Goal: Task Accomplishment & Management: Complete application form

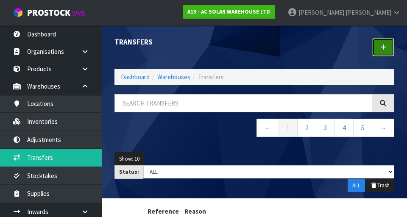
click at [385, 49] on icon at bounding box center [383, 47] width 6 height 6
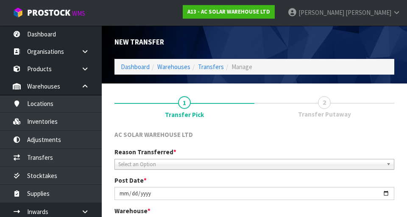
click at [319, 146] on div "AC SOLAR WAREHOUSE LTD" at bounding box center [254, 138] width 292 height 17
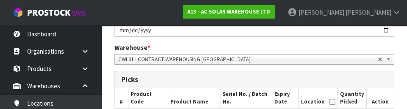
scroll to position [160, 0]
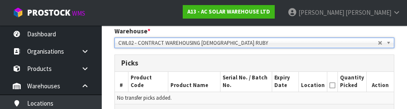
click at [346, 66] on h3 "Picks" at bounding box center [254, 63] width 266 height 8
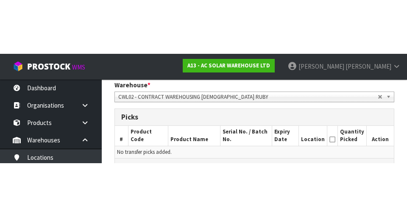
scroll to position [180, 0]
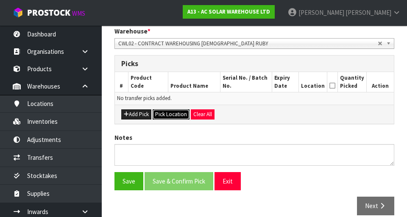
click at [166, 116] on button "Pick Location" at bounding box center [170, 114] width 37 height 10
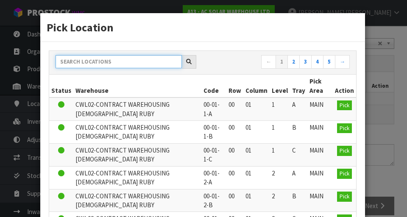
click at [71, 65] on input "text" at bounding box center [118, 61] width 126 height 13
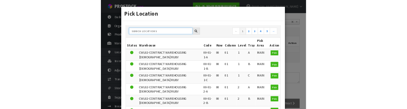
scroll to position [176, 0]
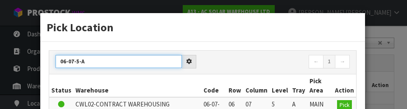
type input "06-07-5-A"
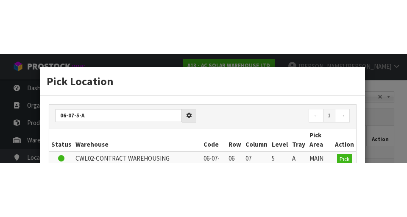
scroll to position [180, 0]
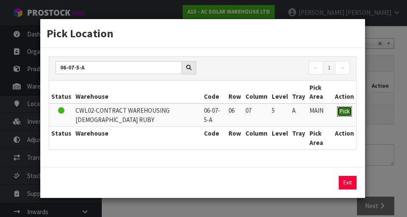
click at [346, 113] on span "Pick" at bounding box center [344, 111] width 10 height 7
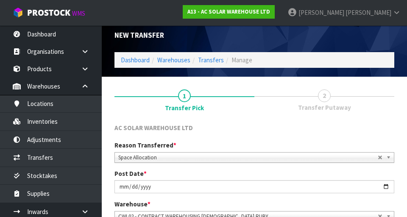
scroll to position [0, 0]
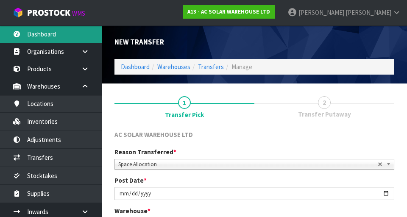
click at [40, 33] on link "Dashboard" at bounding box center [51, 33] width 102 height 17
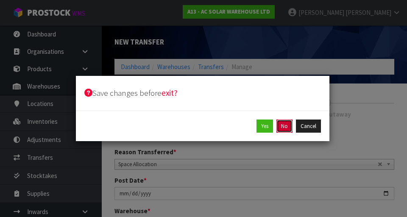
click at [287, 129] on button "No" at bounding box center [284, 126] width 16 height 14
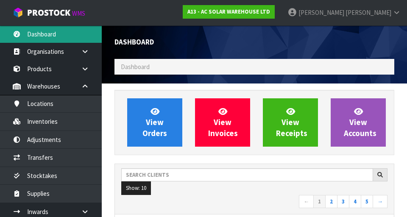
scroll to position [709, 292]
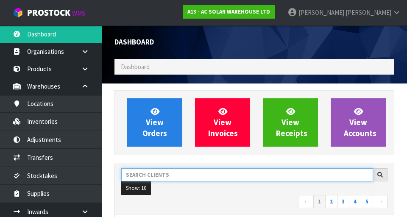
click at [297, 173] on input "text" at bounding box center [247, 174] width 252 height 13
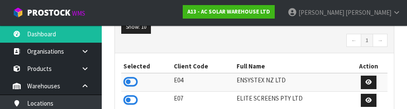
scroll to position [157, 0]
type input "ENS"
click at [131, 82] on icon at bounding box center [130, 82] width 14 height 13
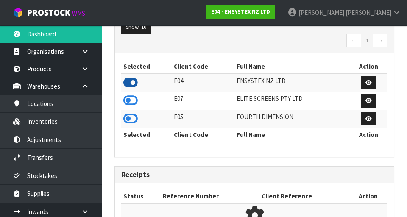
scroll to position [709, 292]
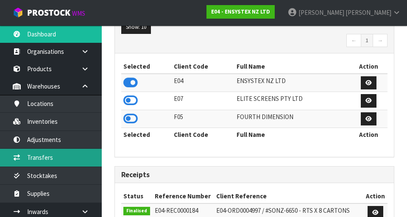
click at [58, 157] on link "Transfers" at bounding box center [51, 157] width 102 height 17
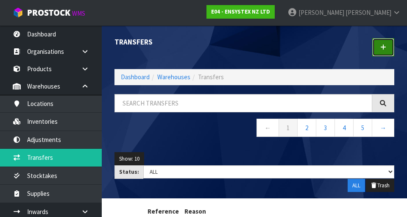
click at [377, 54] on link at bounding box center [383, 47] width 22 height 18
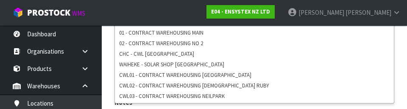
scroll to position [210, 0]
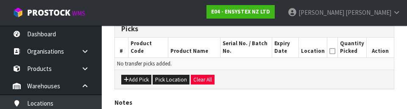
click at [334, 79] on div "Add Pick Pick Location Clear All" at bounding box center [254, 79] width 279 height 19
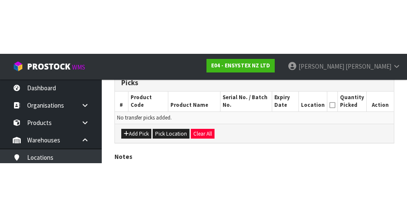
scroll to position [190, 0]
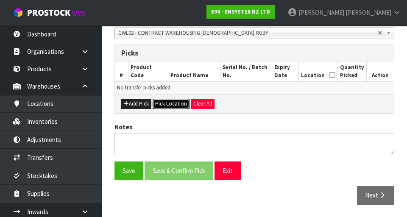
click at [171, 107] on button "Pick Location" at bounding box center [170, 104] width 37 height 10
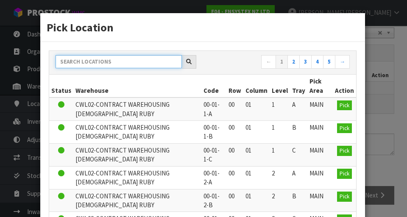
click at [86, 58] on input "text" at bounding box center [118, 61] width 126 height 13
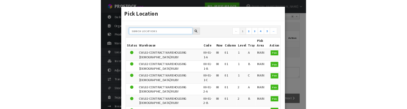
scroll to position [186, 0]
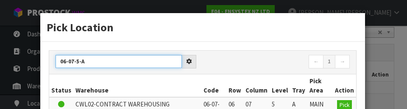
type input "06-07-5-A"
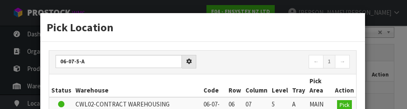
click at [288, 53] on div "06-07-5-A ← 1 →" at bounding box center [202, 63] width 307 height 24
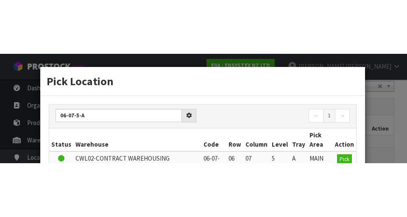
scroll to position [190, 0]
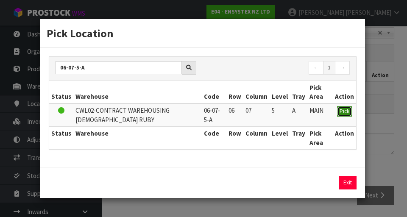
click at [344, 115] on button "Pick" at bounding box center [344, 111] width 15 height 10
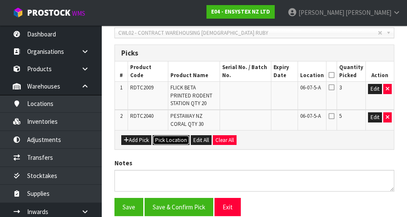
scroll to position [191, 0]
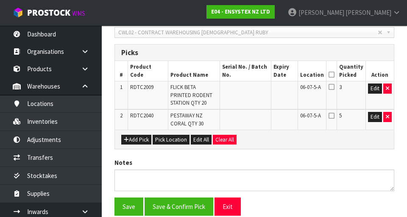
click at [334, 75] on icon at bounding box center [331, 75] width 6 height 0
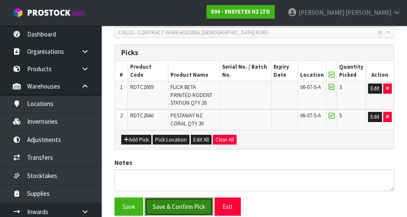
click at [184, 203] on button "Save & Confirm Pick" at bounding box center [178, 206] width 69 height 18
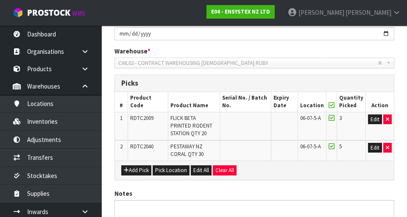
scroll to position [0, 0]
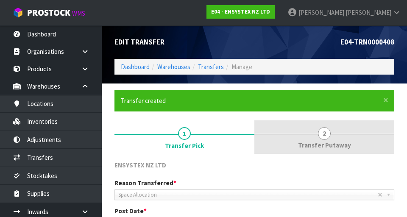
click at [330, 137] on link "2 Transfer Putaway" at bounding box center [324, 136] width 140 height 33
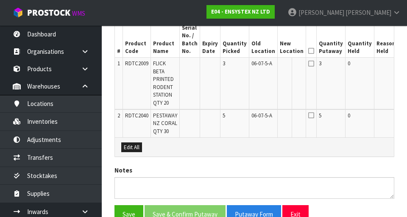
scroll to position [0, 14]
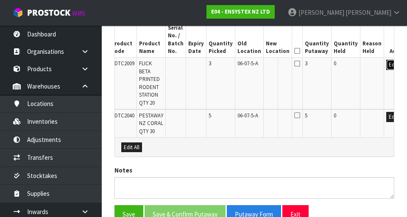
click at [386, 66] on button "Edit" at bounding box center [393, 65] width 14 height 10
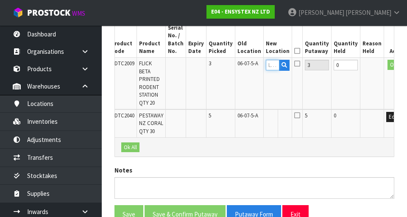
click at [266, 65] on input "text" at bounding box center [273, 65] width 14 height 11
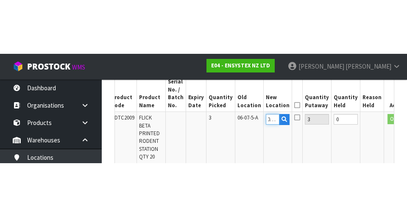
scroll to position [0, 0]
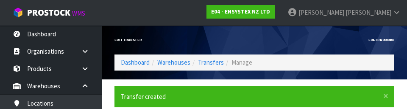
type input "06-0"
click at [253, 43] on div "Edit Transfer" at bounding box center [181, 39] width 146 height 29
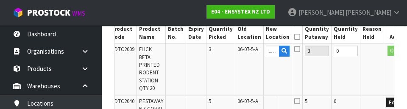
scroll to position [271, 0]
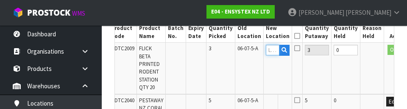
click at [266, 52] on input "text" at bounding box center [273, 50] width 14 height 11
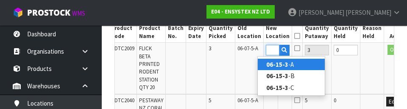
scroll to position [0, 13]
click at [302, 63] on link "06-15-3- A" at bounding box center [290, 64] width 67 height 11
type input "06-15-3-A"
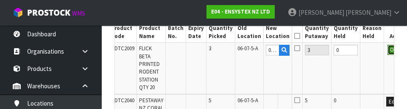
click at [387, 52] on button "OK" at bounding box center [393, 50] width 12 height 10
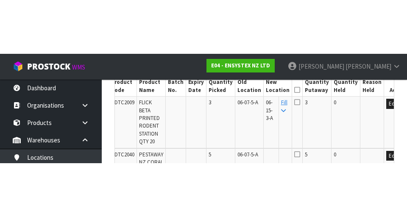
scroll to position [275, 0]
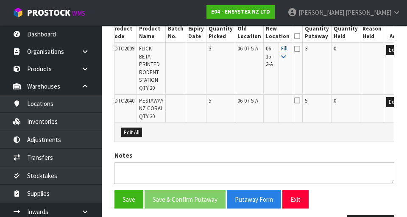
click at [281, 54] on icon at bounding box center [283, 57] width 5 height 6
click at [294, 36] on icon at bounding box center [297, 36] width 6 height 0
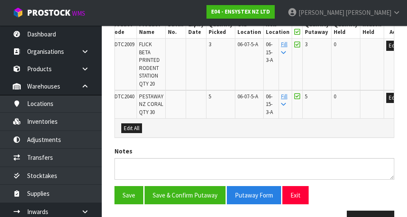
scroll to position [280, 0]
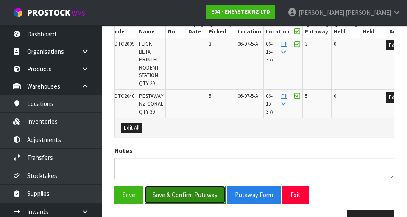
click at [182, 199] on button "Save & Confirm Putaway" at bounding box center [184, 194] width 81 height 18
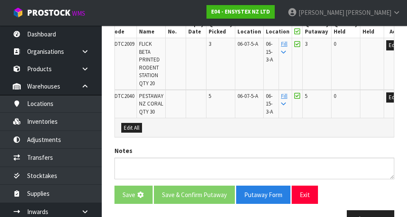
scroll to position [0, 0]
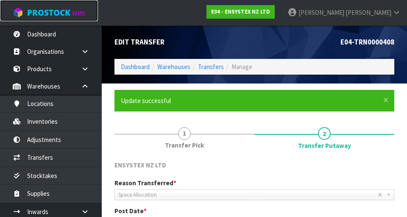
click at [53, 17] on span "ProStock" at bounding box center [48, 12] width 43 height 11
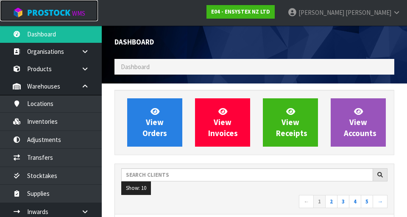
scroll to position [709, 292]
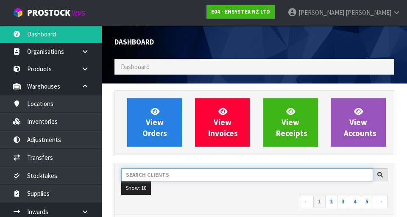
click at [260, 178] on input "text" at bounding box center [247, 174] width 252 height 13
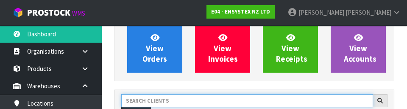
scroll to position [116, 0]
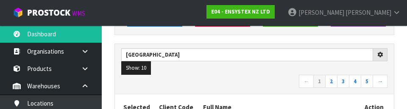
click at [274, 83] on nav "← 1 2 3 4 5 →" at bounding box center [254, 82] width 266 height 15
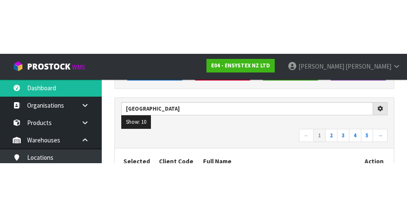
scroll to position [120, 0]
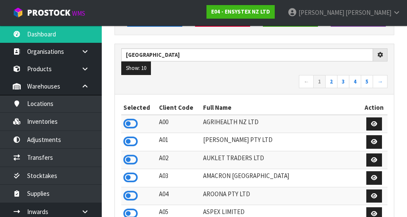
type input "[GEOGRAPHIC_DATA]"
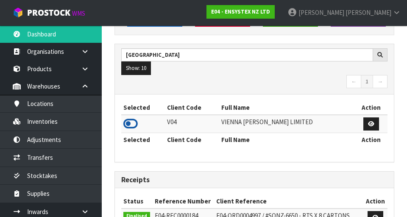
click at [130, 125] on icon at bounding box center [130, 123] width 14 height 13
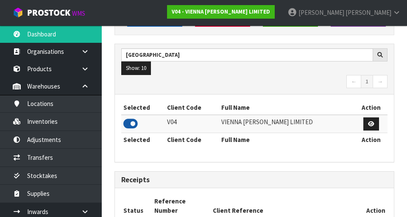
scroll to position [699, 292]
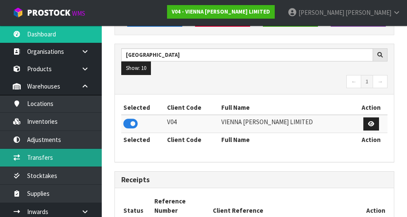
click at [49, 156] on link "Transfers" at bounding box center [51, 157] width 102 height 17
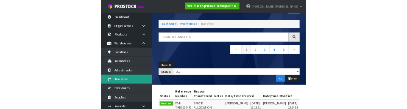
scroll to position [29, 0]
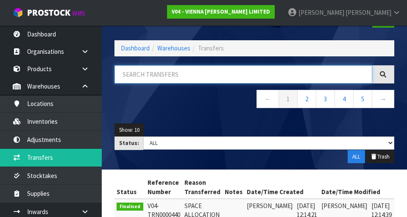
click at [321, 73] on input "text" at bounding box center [242, 74] width 257 height 18
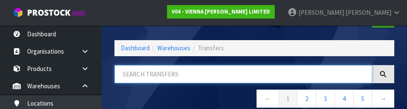
scroll to position [0, 0]
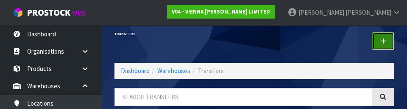
click at [391, 45] on link at bounding box center [383, 41] width 22 height 18
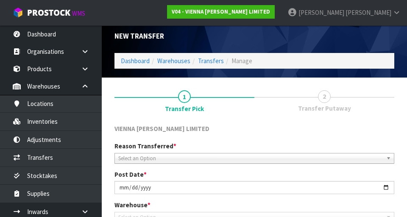
scroll to position [190, 0]
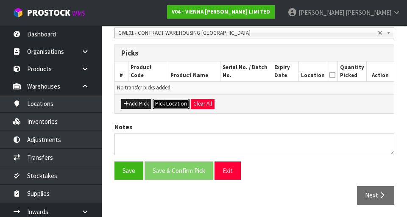
click at [169, 105] on button "Pick Location" at bounding box center [170, 104] width 37 height 10
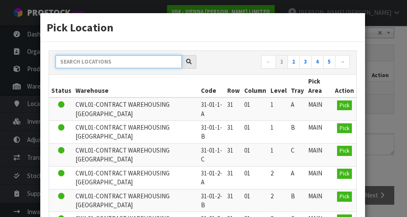
click at [83, 64] on input "text" at bounding box center [118, 61] width 126 height 13
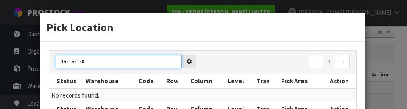
type input "06-15-1-A"
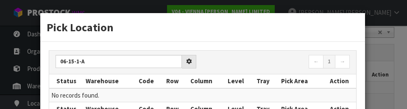
click at [261, 52] on div "06-15-1-A ← 1 →" at bounding box center [202, 63] width 307 height 24
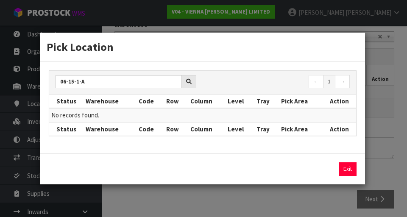
click at [372, 134] on div "Pick Location 06-15-1-A ← 1 → Status Warehouse Code Row Column Level Tray Pick …" at bounding box center [203, 108] width 407 height 217
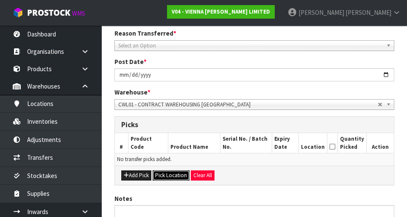
scroll to position [118, 0]
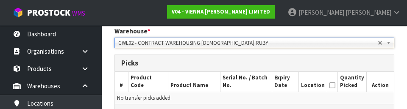
click at [349, 68] on div "Picks" at bounding box center [254, 63] width 279 height 17
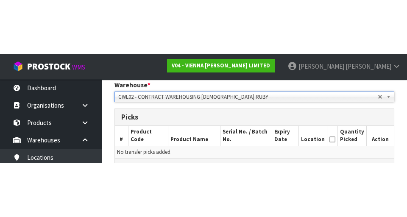
scroll to position [180, 0]
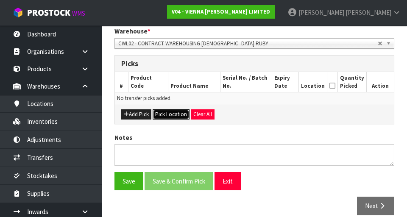
click at [168, 116] on button "Pick Location" at bounding box center [170, 114] width 37 height 10
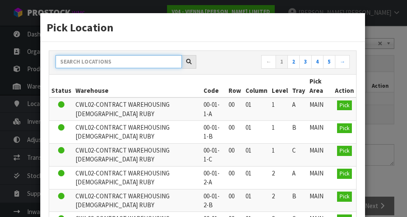
click at [70, 62] on input "text" at bounding box center [118, 61] width 126 height 13
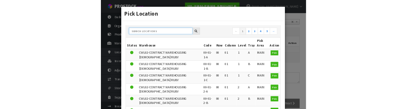
scroll to position [176, 0]
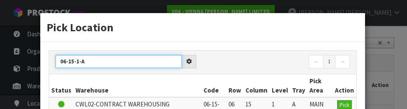
type input "06-15-1-A"
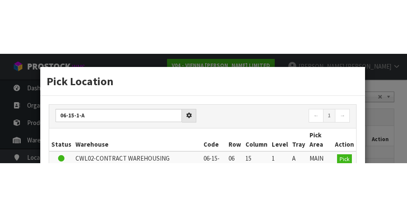
scroll to position [180, 0]
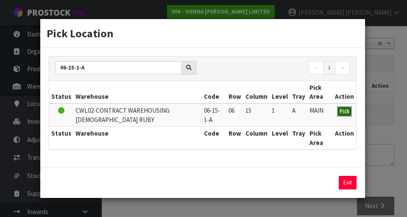
click at [343, 113] on span "Pick" at bounding box center [344, 111] width 10 height 7
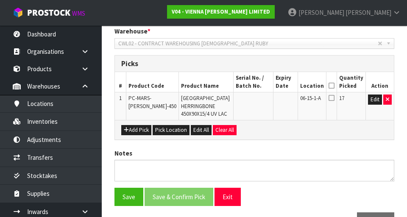
click at [334, 86] on icon at bounding box center [331, 86] width 6 height 0
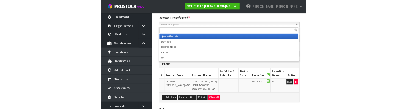
scroll to position [112, 0]
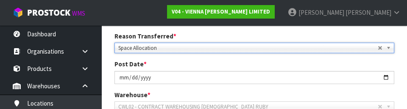
click at [343, 66] on div "Post Date * [DATE]" at bounding box center [254, 72] width 292 height 24
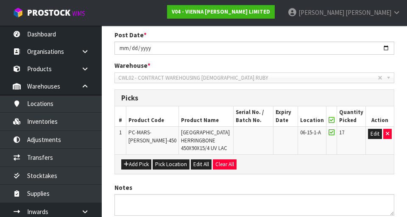
scroll to position [206, 0]
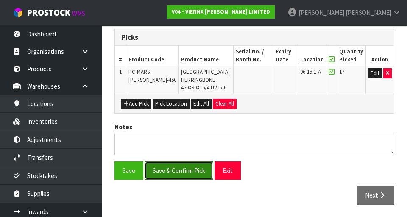
click at [175, 175] on button "Save & Confirm Pick" at bounding box center [178, 170] width 69 height 18
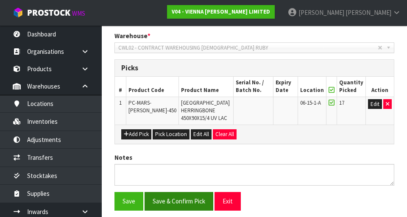
scroll to position [0, 0]
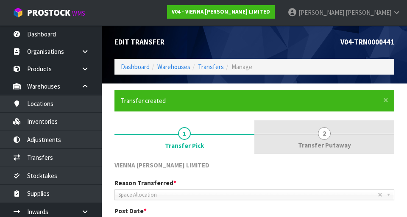
click at [323, 139] on link "2 Transfer Putaway" at bounding box center [324, 136] width 140 height 33
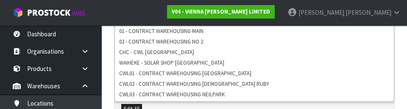
scroll to position [248, 0]
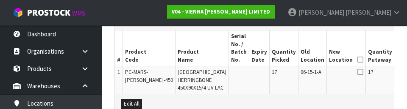
click at [394, 80] on td "0" at bounding box center [408, 80] width 29 height 28
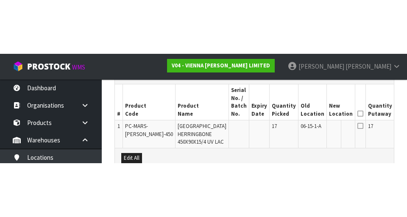
scroll to position [252, 0]
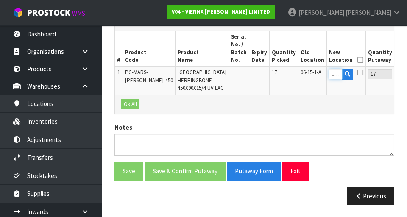
click at [329, 76] on input "text" at bounding box center [336, 74] width 14 height 11
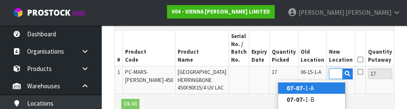
scroll to position [0, 13]
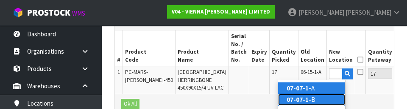
click at [326, 104] on link "07-07-1- B" at bounding box center [311, 99] width 67 height 11
type input "07-07-1-B"
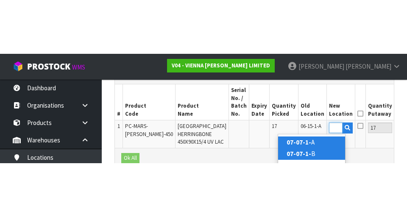
scroll to position [0, 0]
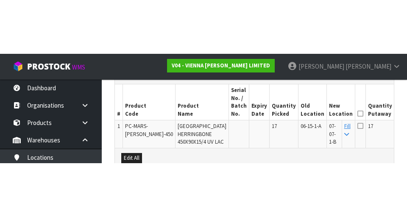
scroll to position [252, 0]
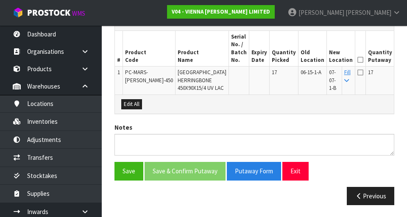
click at [357, 60] on icon at bounding box center [360, 60] width 6 height 0
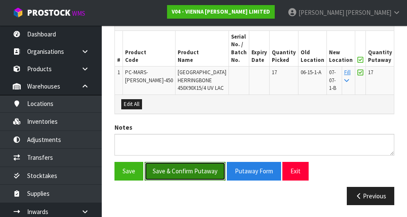
click at [169, 180] on button "Save & Confirm Putaway" at bounding box center [184, 171] width 81 height 18
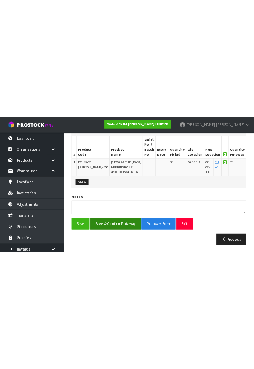
scroll to position [0, 0]
